Goal: Task Accomplishment & Management: Use online tool/utility

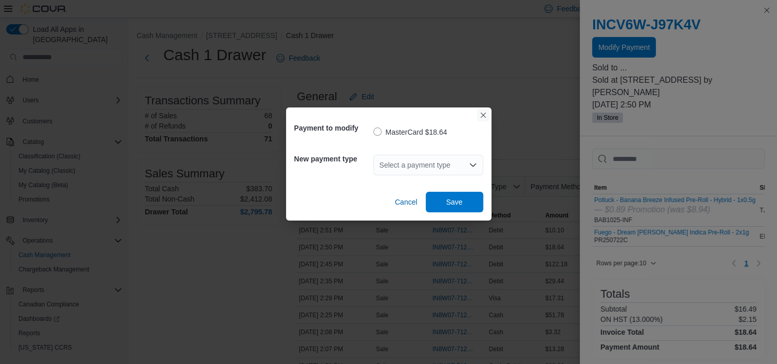
click at [480, 117] on button "Closes this modal window" at bounding box center [483, 115] width 12 height 12
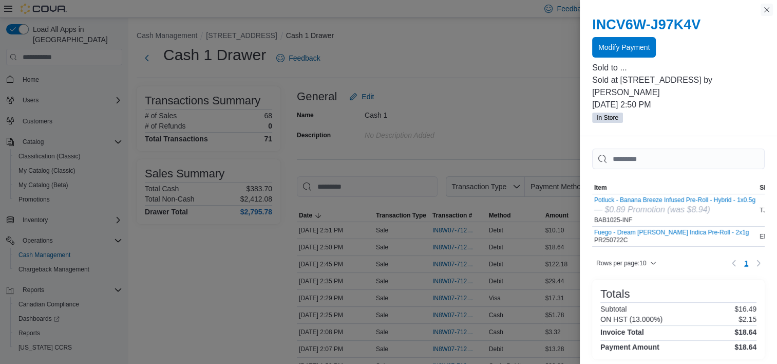
click at [767, 11] on button "Close this dialog" at bounding box center [767, 10] width 12 height 12
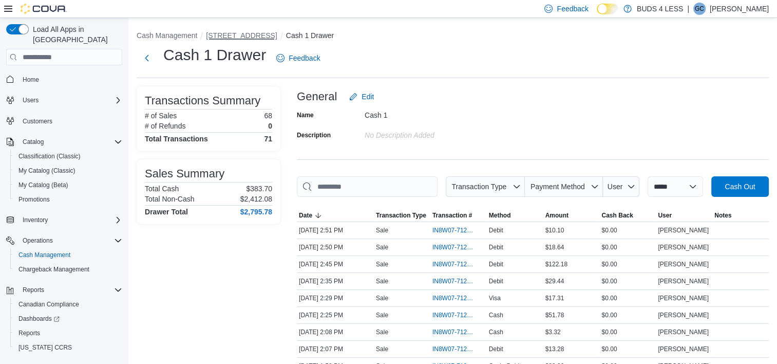
click at [247, 34] on button "[STREET_ADDRESS]" at bounding box center [241, 35] width 71 height 8
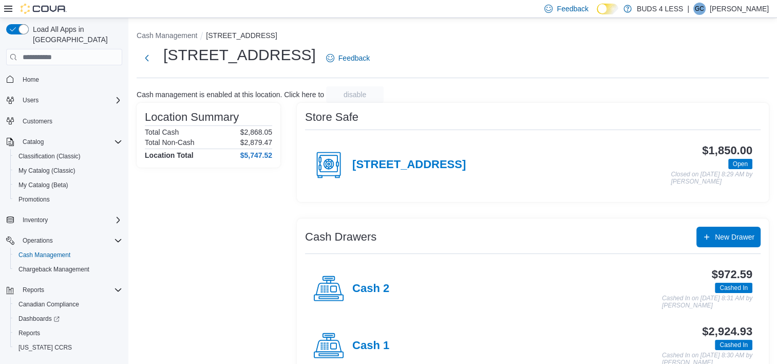
click at [370, 289] on h4 "Cash 2" at bounding box center [370, 288] width 37 height 13
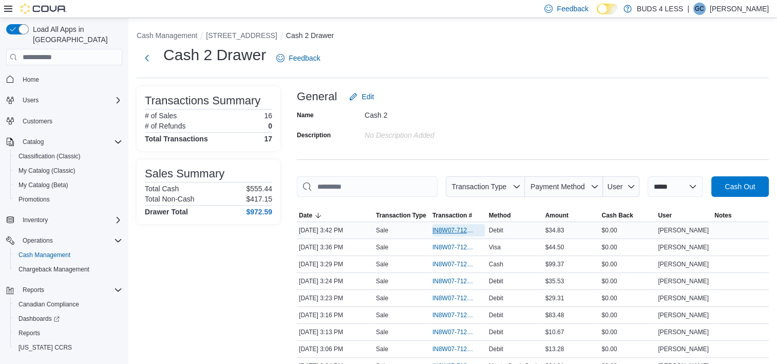
click at [443, 229] on span "IN8W07-712440" at bounding box center [453, 230] width 42 height 8
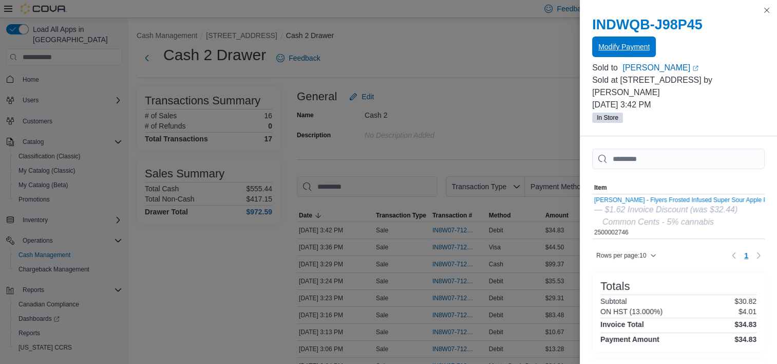
click at [633, 44] on span "Modify Payment" at bounding box center [623, 47] width 51 height 10
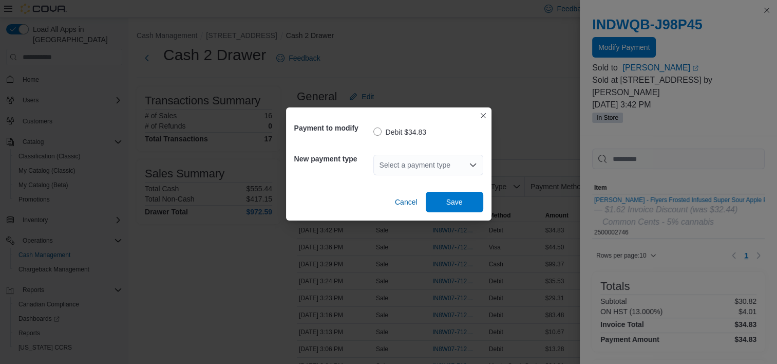
click at [404, 160] on div "Select a payment type" at bounding box center [428, 165] width 110 height 21
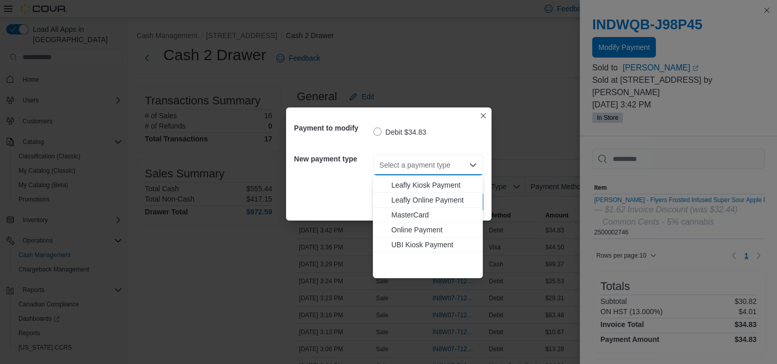
scroll to position [136, 0]
click at [404, 267] on span "Visa" at bounding box center [433, 270] width 85 height 10
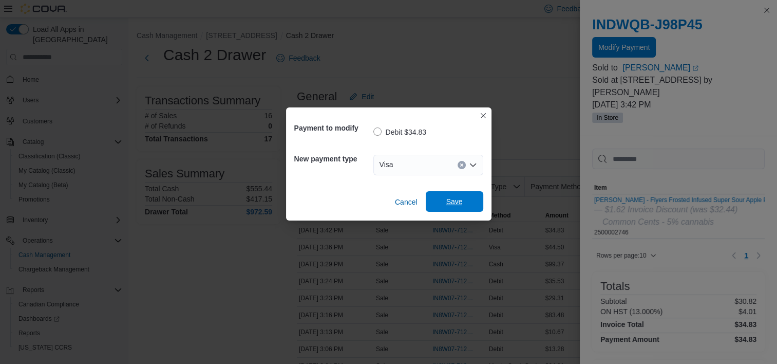
click at [474, 206] on span "Save" at bounding box center [454, 201] width 45 height 21
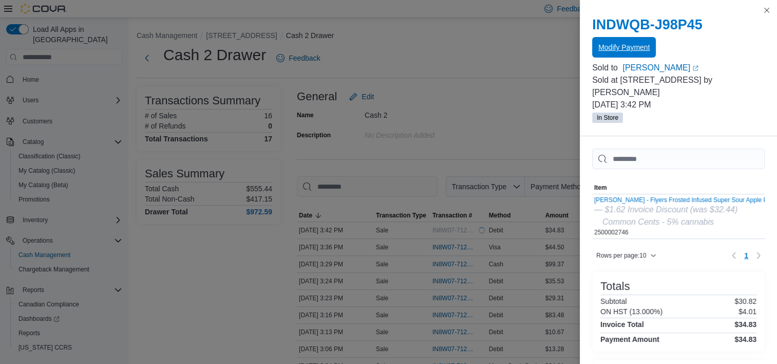
scroll to position [0, 0]
